Goal: Information Seeking & Learning: Learn about a topic

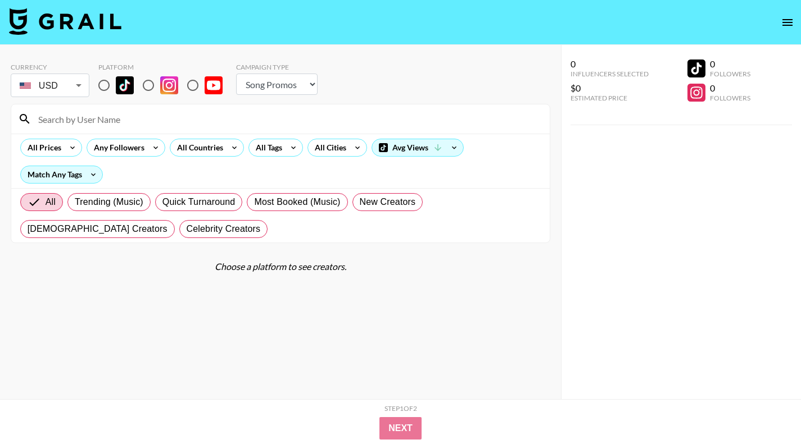
select select "Song"
click at [115, 79] on input "radio" at bounding box center [104, 86] width 24 height 24
radio input "true"
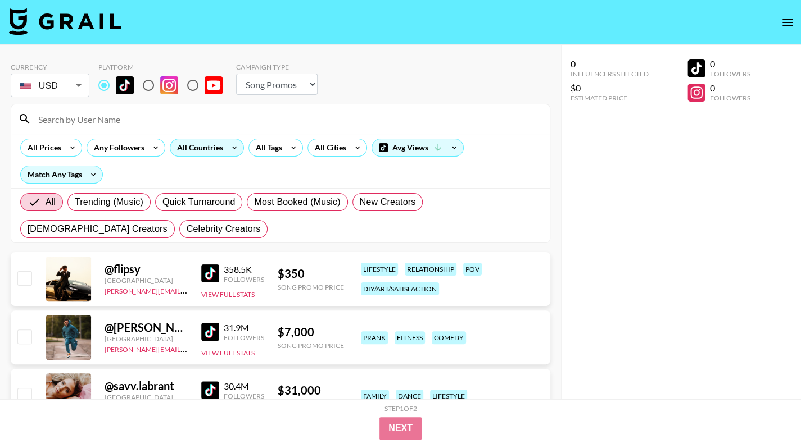
click at [228, 151] on icon at bounding box center [234, 147] width 18 height 17
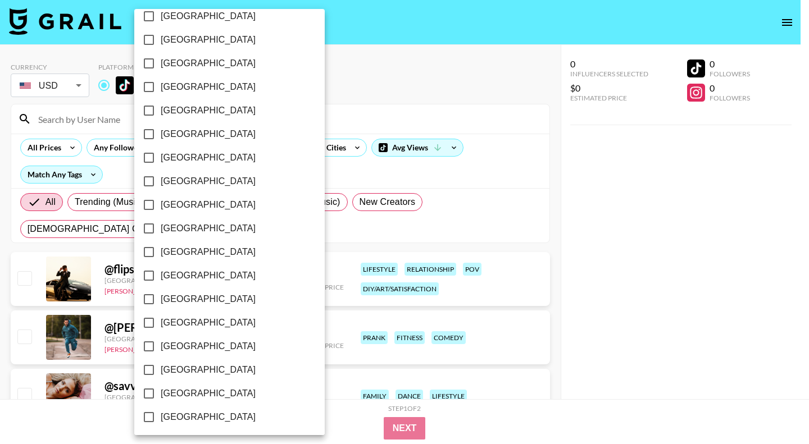
scroll to position [865, 0]
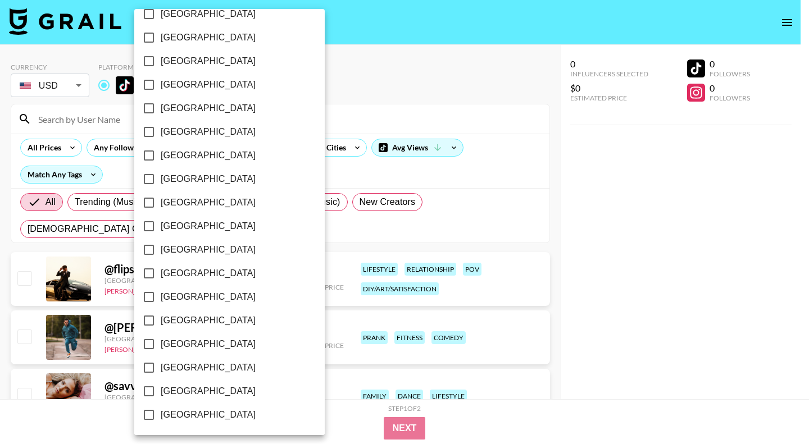
drag, startPoint x: 204, startPoint y: 393, endPoint x: 211, endPoint y: 392, distance: 6.8
click at [205, 393] on span "[GEOGRAPHIC_DATA]" at bounding box center [208, 391] width 95 height 13
drag, startPoint x: 152, startPoint y: 391, endPoint x: 199, endPoint y: 343, distance: 67.9
click at [152, 391] on input "[GEOGRAPHIC_DATA]" at bounding box center [149, 392] width 24 height 24
checkbox input "true"
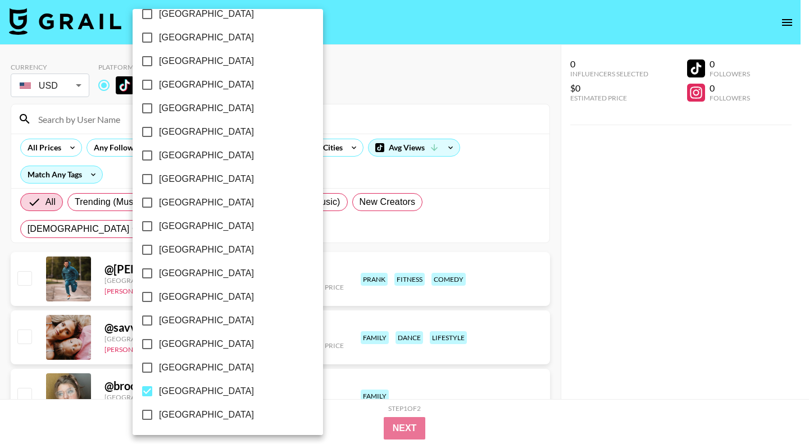
click at [352, 87] on div at bounding box center [404, 222] width 809 height 444
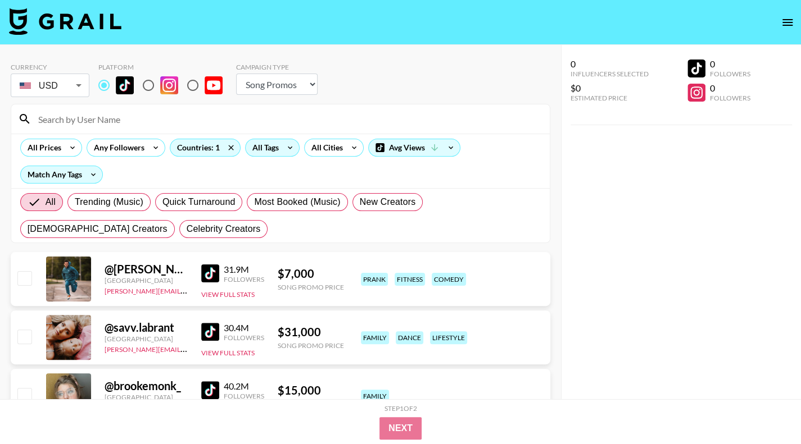
click at [281, 151] on icon at bounding box center [290, 147] width 18 height 17
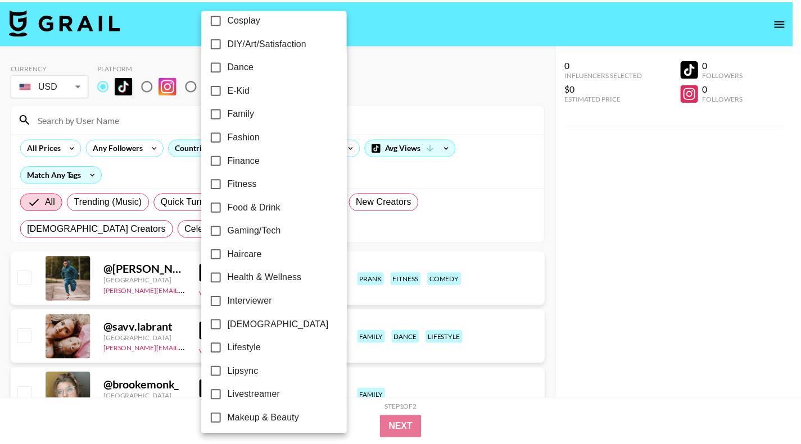
scroll to position [337, 0]
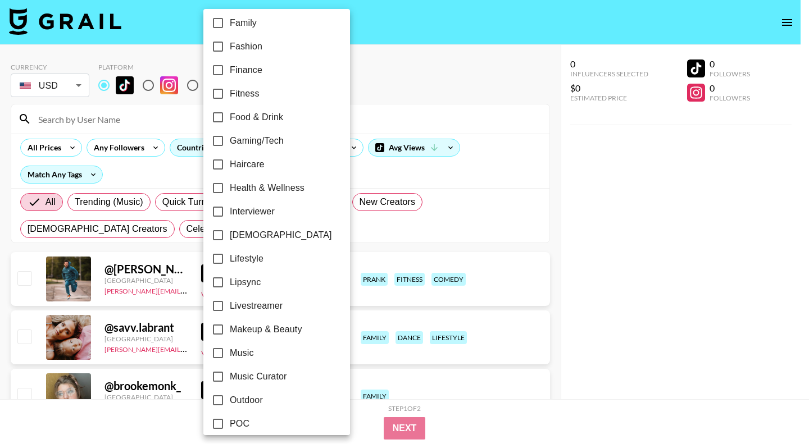
click at [260, 213] on span "Interviewer" at bounding box center [252, 211] width 45 height 13
click at [230, 213] on input "Interviewer" at bounding box center [218, 212] width 24 height 24
checkbox input "true"
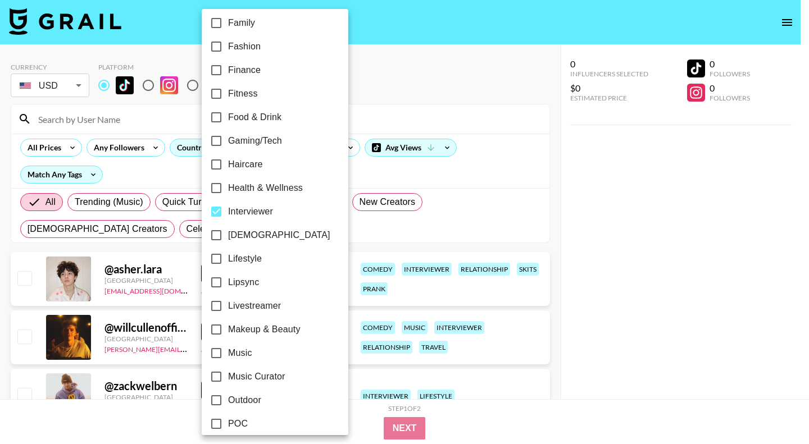
click at [427, 100] on div at bounding box center [404, 222] width 809 height 444
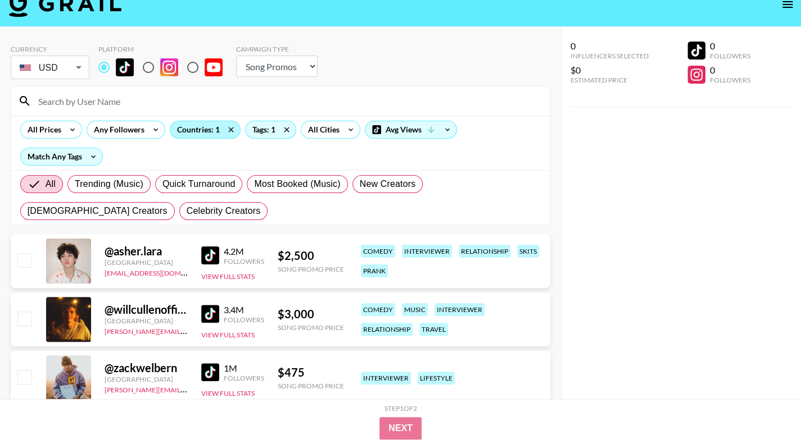
scroll to position [0, 0]
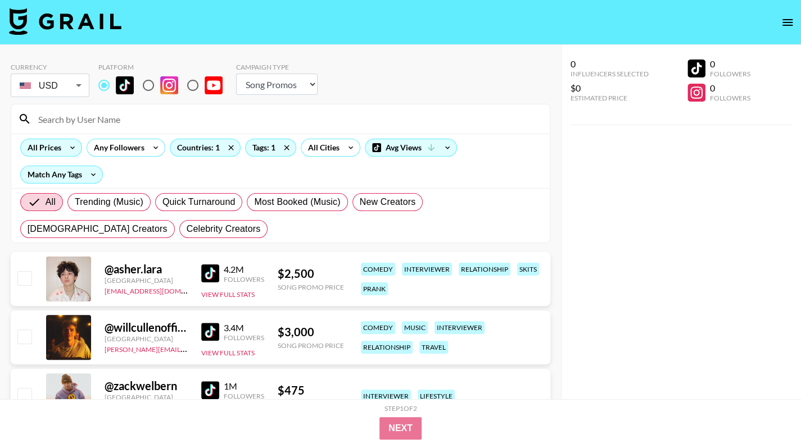
click at [64, 148] on icon at bounding box center [72, 147] width 18 height 17
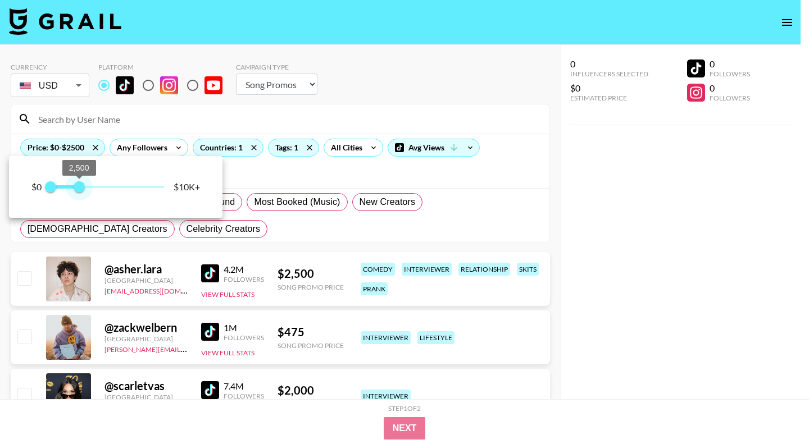
type input "1250"
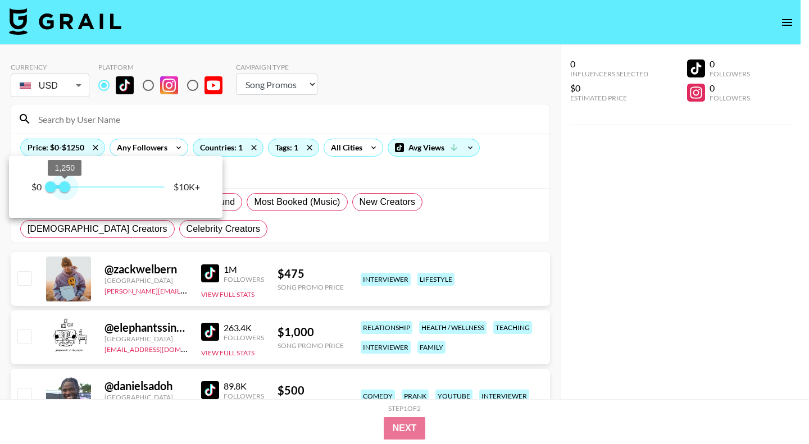
drag, startPoint x: 174, startPoint y: 187, endPoint x: 66, endPoint y: 186, distance: 107.3
click at [66, 186] on span "1,250" at bounding box center [64, 187] width 11 height 11
click at [637, 236] on div at bounding box center [404, 222] width 809 height 444
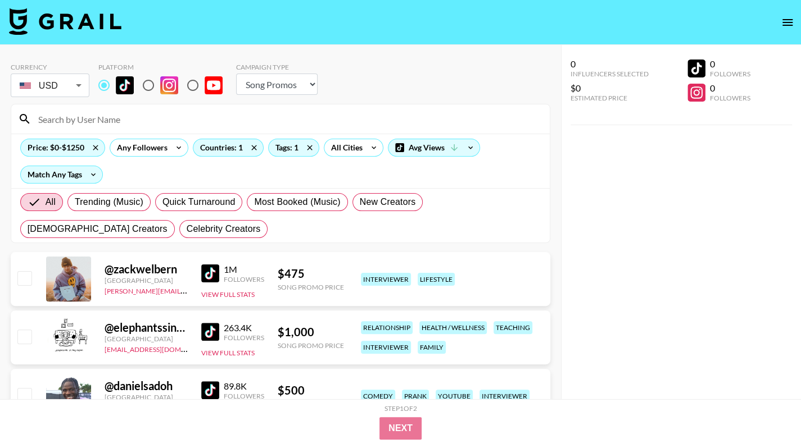
click at [199, 268] on div "@ zackwelbern [GEOGRAPHIC_DATA] [PERSON_NAME][EMAIL_ADDRESS][DOMAIN_NAME] 1M Fo…" at bounding box center [280, 279] width 539 height 54
click at [200, 275] on div "@ zackwelbern [GEOGRAPHIC_DATA] [PERSON_NAME][EMAIL_ADDRESS][DOMAIN_NAME] 1M Fo…" at bounding box center [280, 279] width 539 height 54
click at [217, 273] on img at bounding box center [210, 274] width 18 height 18
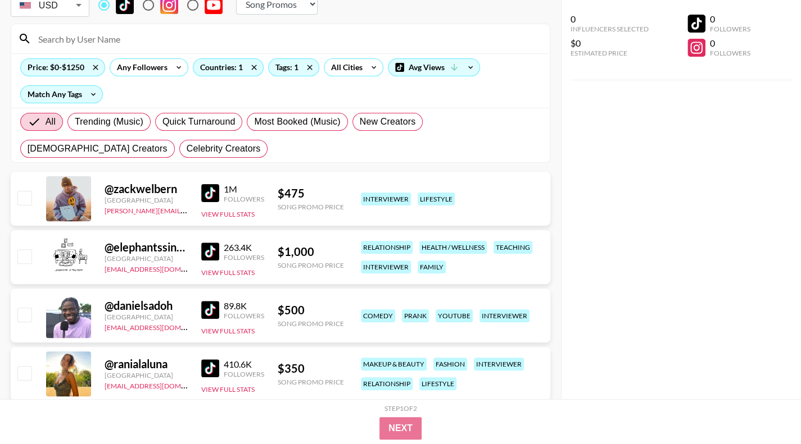
scroll to position [112, 0]
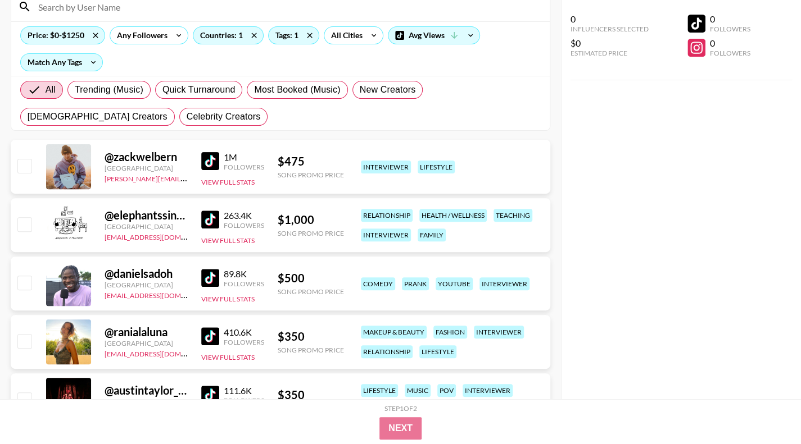
click at [214, 275] on img at bounding box center [210, 278] width 18 height 18
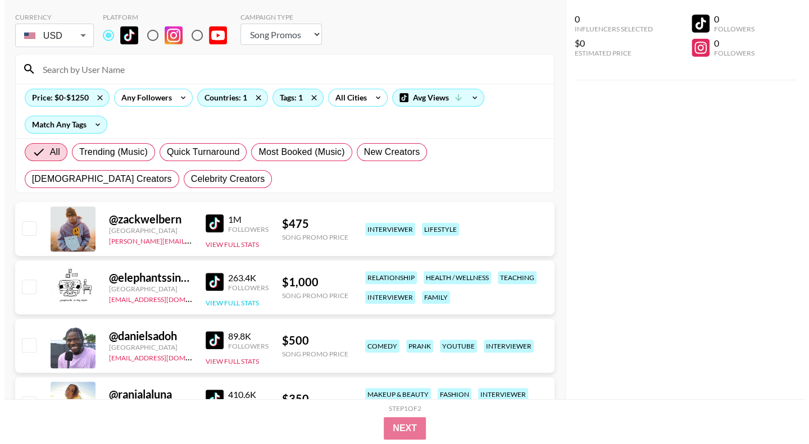
scroll to position [0, 0]
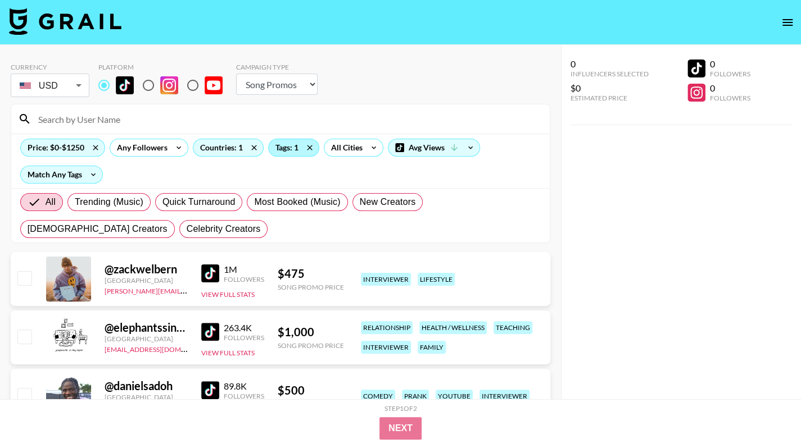
click at [296, 149] on div "Tags: 1" at bounding box center [294, 147] width 50 height 17
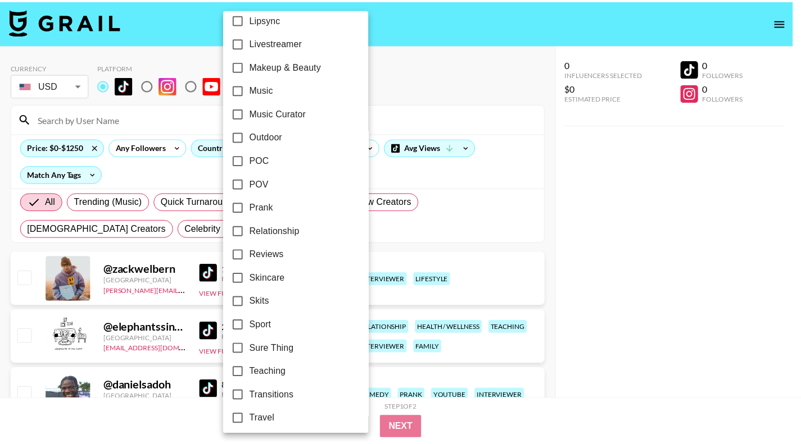
scroll to position [629, 0]
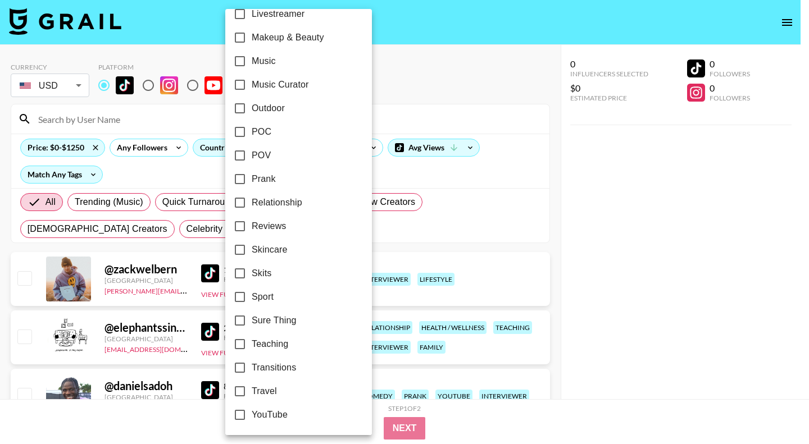
drag, startPoint x: 256, startPoint y: 130, endPoint x: 368, endPoint y: 197, distance: 130.8
click at [256, 130] on span "POC" at bounding box center [262, 131] width 20 height 13
click at [252, 130] on input "POC" at bounding box center [240, 132] width 24 height 24
checkbox input "true"
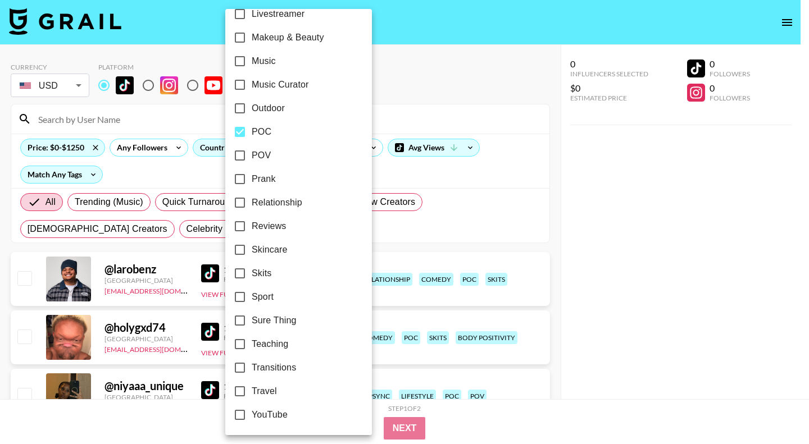
click at [426, 116] on div at bounding box center [404, 222] width 809 height 444
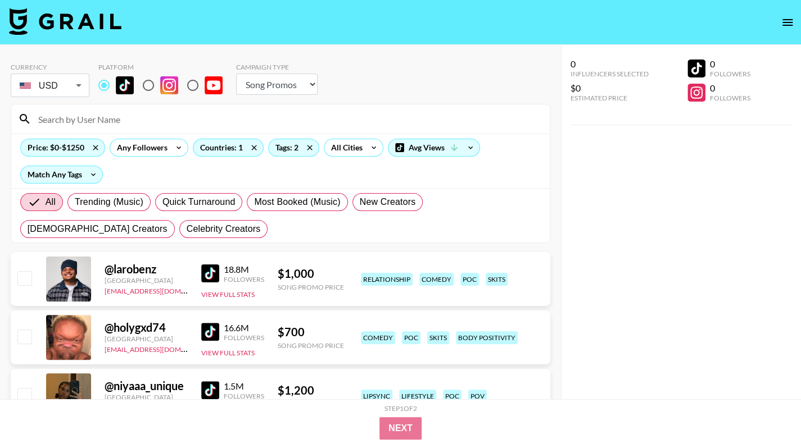
scroll to position [225, 0]
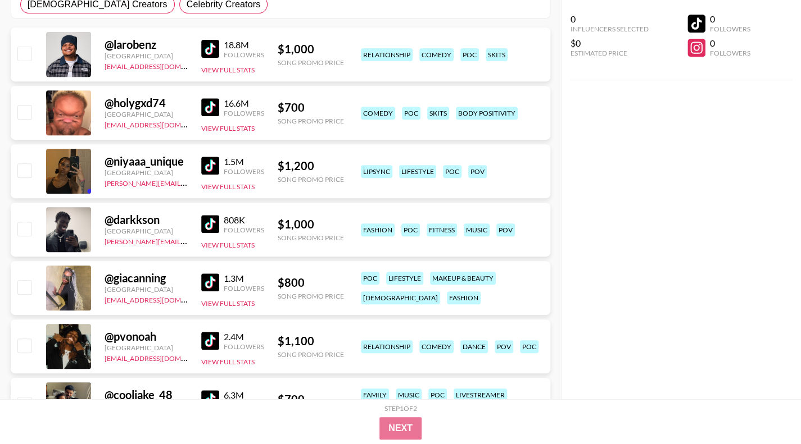
click at [206, 106] on img at bounding box center [210, 107] width 18 height 18
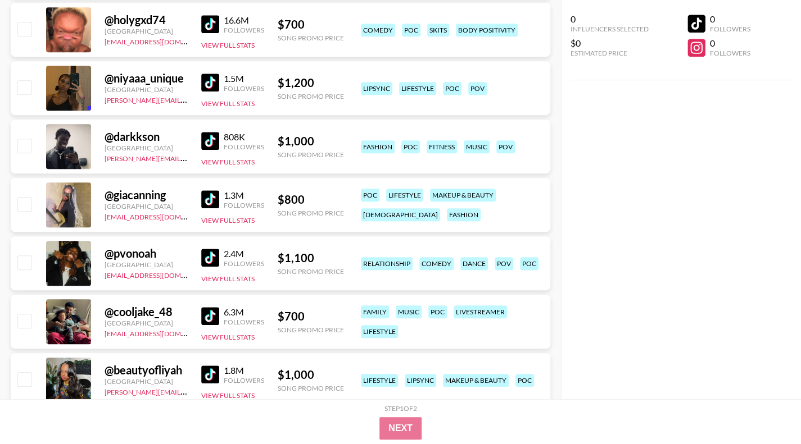
scroll to position [337, 0]
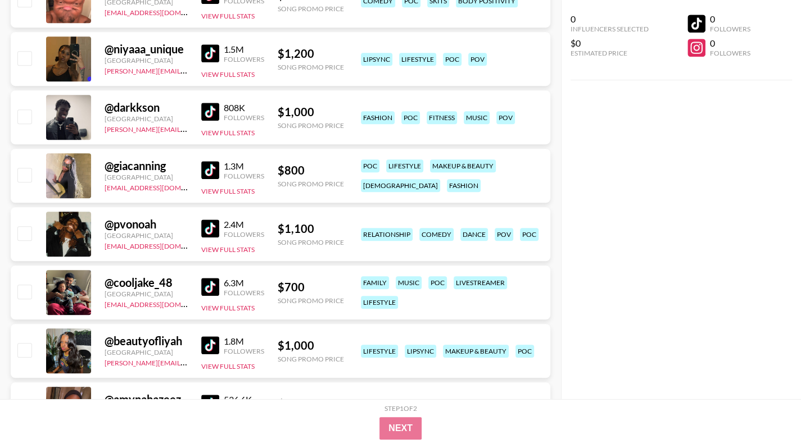
click at [214, 119] on img at bounding box center [210, 112] width 18 height 18
click at [214, 225] on img at bounding box center [210, 229] width 18 height 18
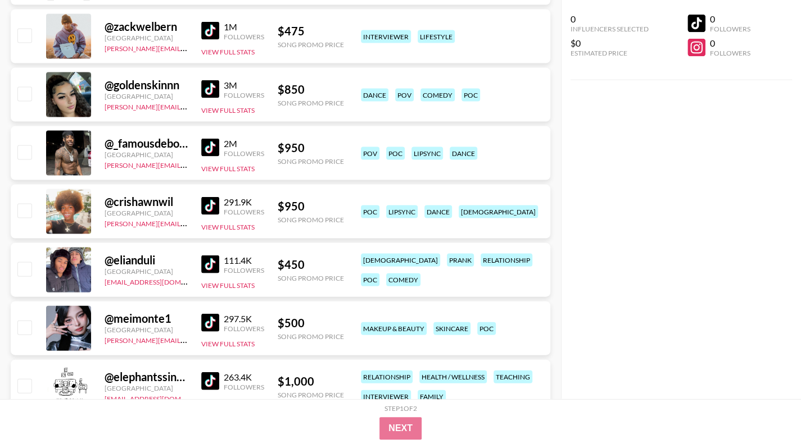
scroll to position [1405, 0]
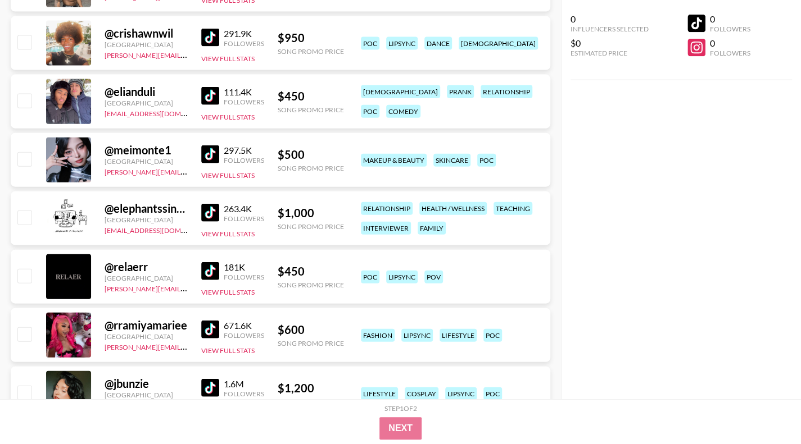
click at [203, 210] on img at bounding box center [210, 213] width 18 height 18
click at [209, 271] on img at bounding box center [210, 271] width 18 height 18
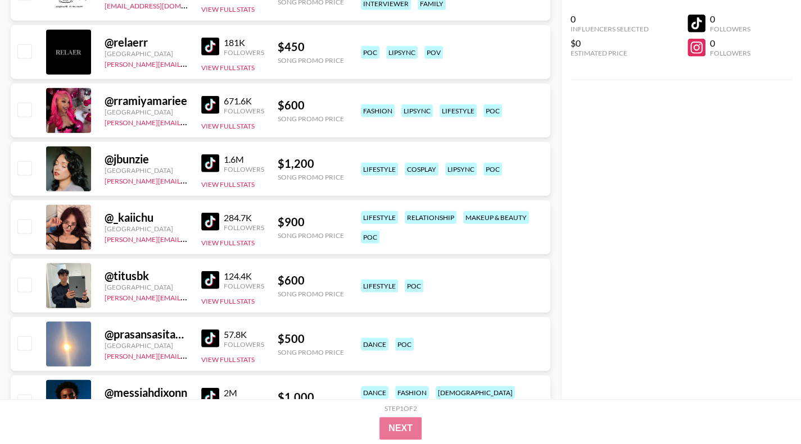
scroll to position [1854, 0]
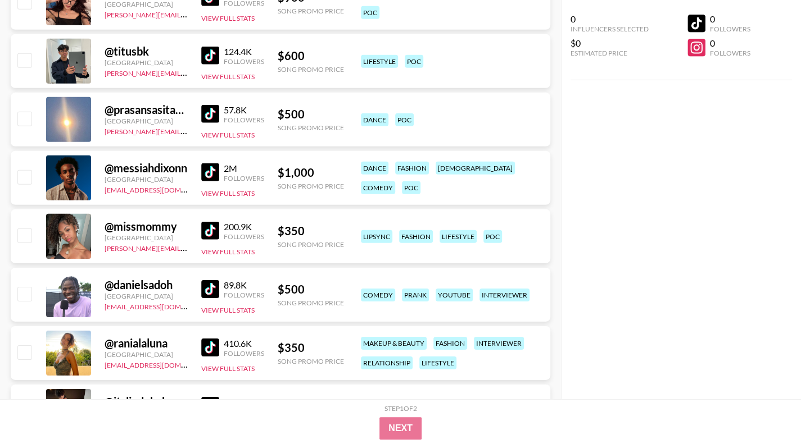
click at [206, 173] on img at bounding box center [210, 173] width 18 height 18
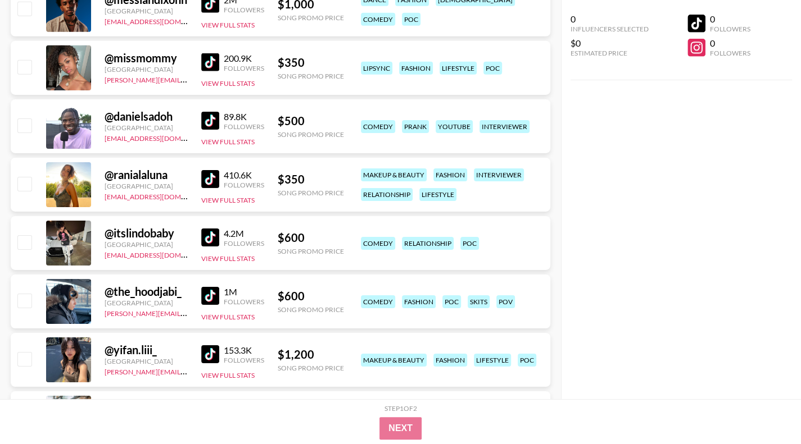
click at [207, 122] on img at bounding box center [210, 121] width 18 height 18
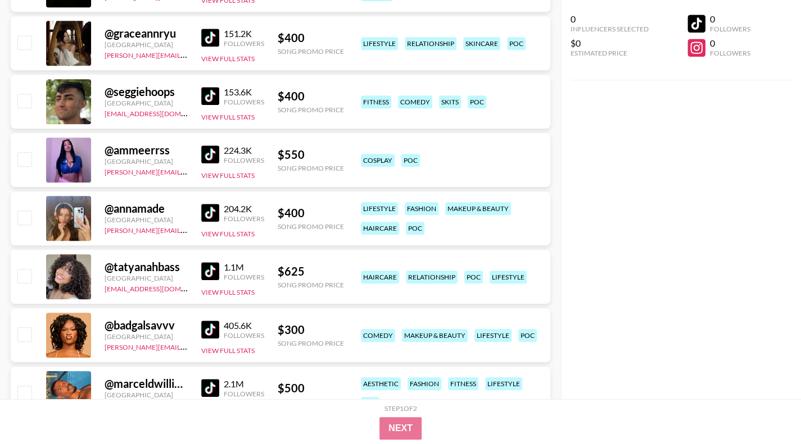
scroll to position [3147, 0]
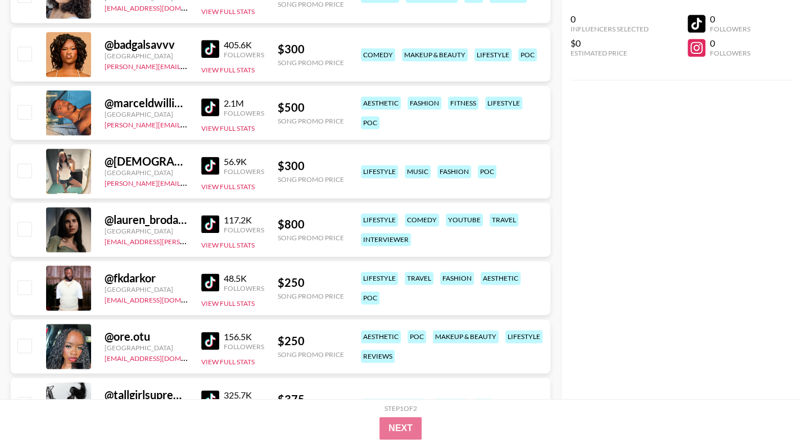
click at [207, 274] on img at bounding box center [210, 283] width 18 height 18
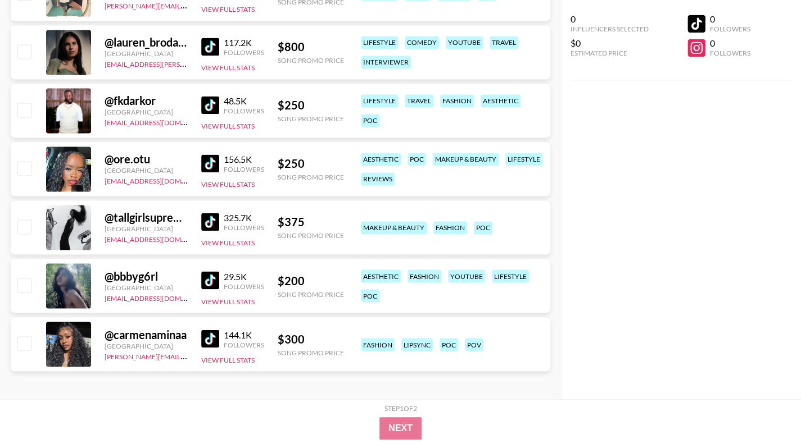
scroll to position [3327, 0]
